Goal: Task Accomplishment & Management: Complete application form

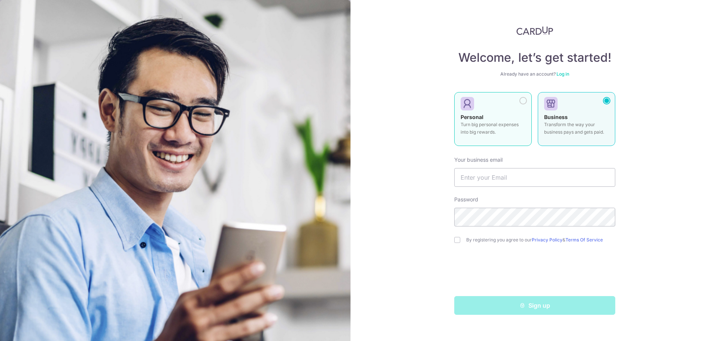
click at [521, 114] on div "Personal Turn big personal expenses into big rewards." at bounding box center [492, 126] width 65 height 26
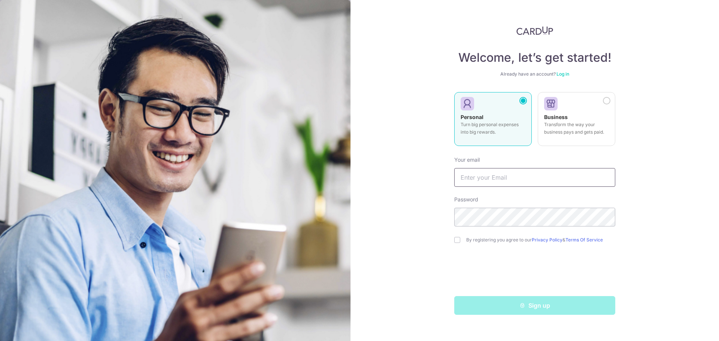
click at [509, 184] on input "text" at bounding box center [534, 177] width 161 height 19
type input "gestre"
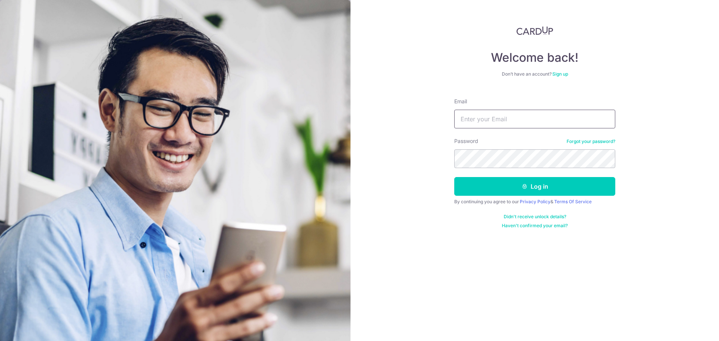
click at [515, 121] on input "Email" at bounding box center [534, 119] width 161 height 19
type input "m"
type input "y"
type input "m"
type input "[EMAIL_ADDRESS][DOMAIN_NAME]"
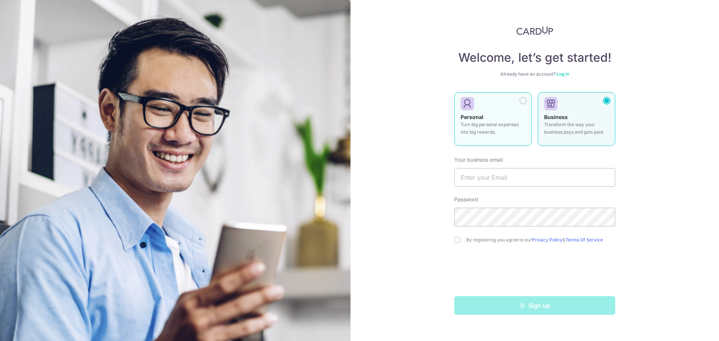
click at [492, 127] on p "Turn big personal expenses into big rewards." at bounding box center [492, 128] width 65 height 15
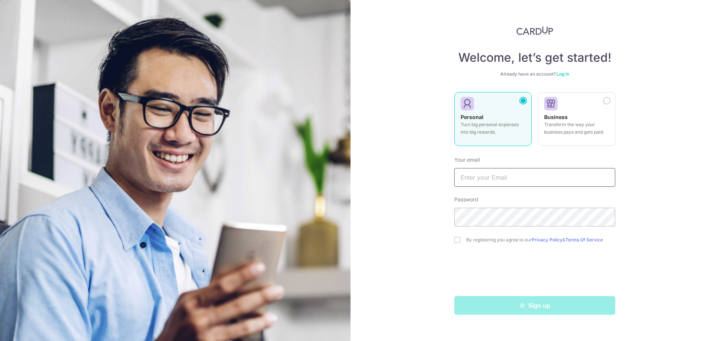
click at [502, 180] on input "text" at bounding box center [534, 177] width 161 height 19
type input "[EMAIL_ADDRESS][DOMAIN_NAME]"
click at [459, 242] on input "checkbox" at bounding box center [457, 240] width 6 height 6
checkbox input "true"
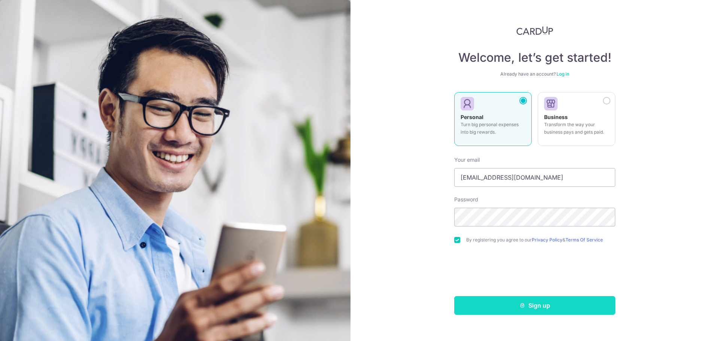
click at [503, 308] on button "Sign up" at bounding box center [534, 305] width 161 height 19
